Goal: Information Seeking & Learning: Learn about a topic

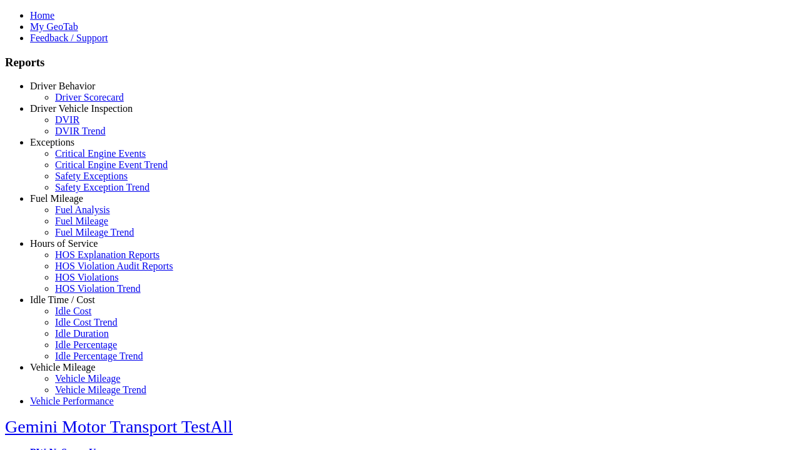
click at [72, 249] on link "Hours of Service" at bounding box center [64, 243] width 68 height 11
click at [81, 283] on link "HOS Violations" at bounding box center [86, 277] width 63 height 11
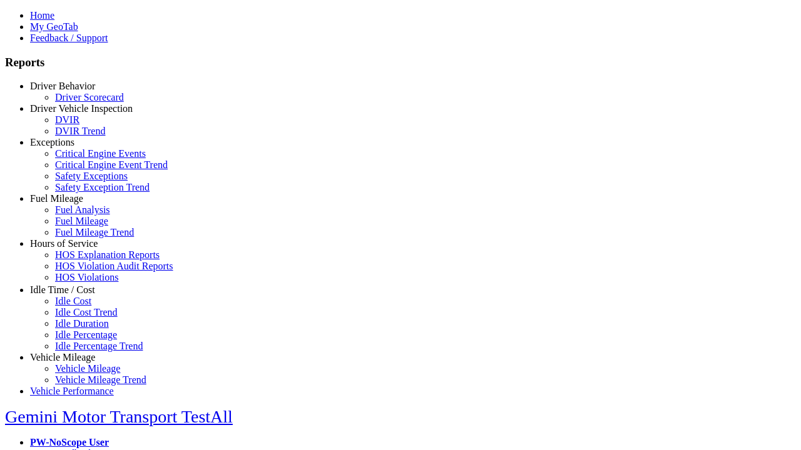
scroll to position [9, 0]
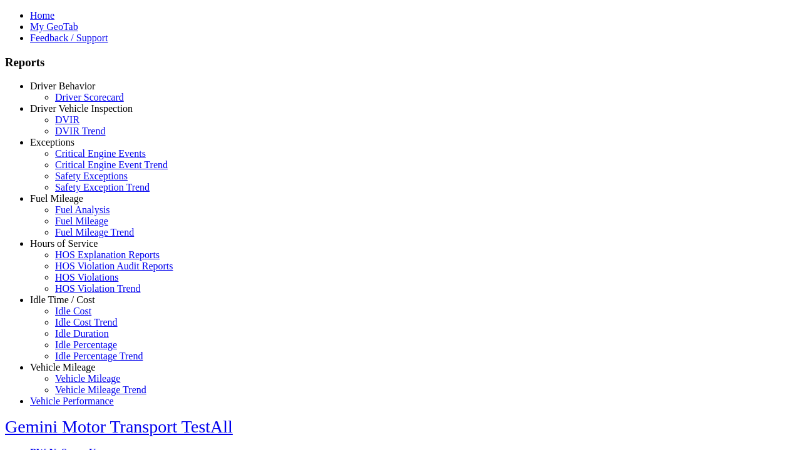
type input "**********"
